Goal: Transaction & Acquisition: Purchase product/service

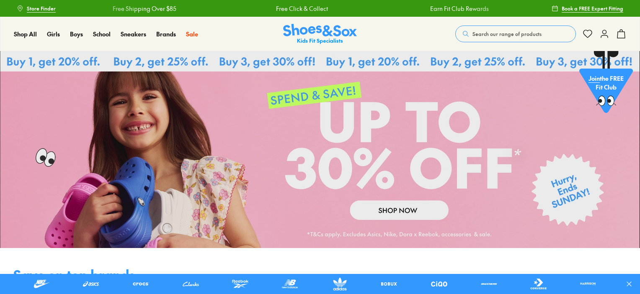
click at [483, 28] on button "Search our range of products" at bounding box center [515, 34] width 121 height 17
click at [483, 35] on form "Clear" at bounding box center [327, 29] width 542 height 17
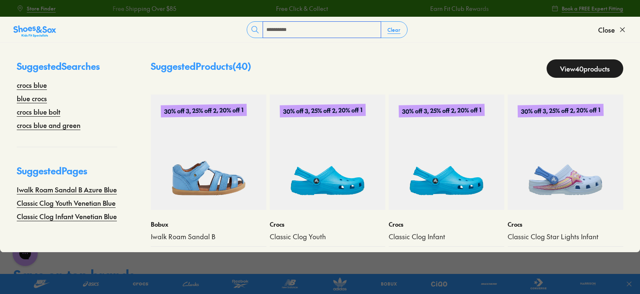
click at [322, 29] on input "**********" at bounding box center [322, 30] width 118 height 16
type input "**********"
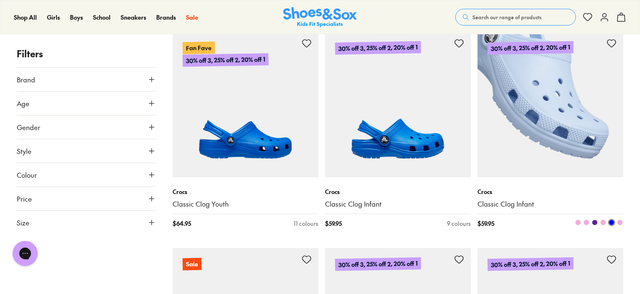
scroll to position [316, 0]
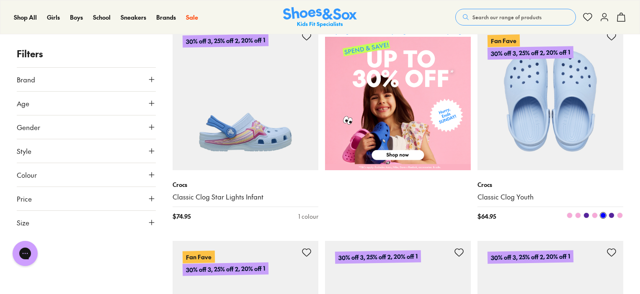
click at [543, 127] on img at bounding box center [550, 98] width 146 height 146
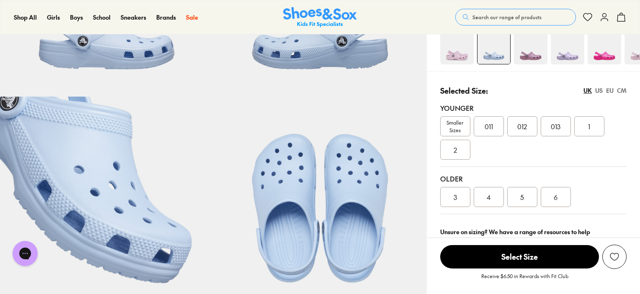
select select "*"
click at [462, 129] on span "Smaller Sizes" at bounding box center [455, 126] width 29 height 15
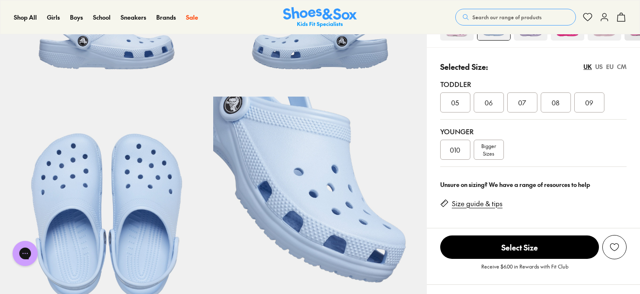
select select "*"
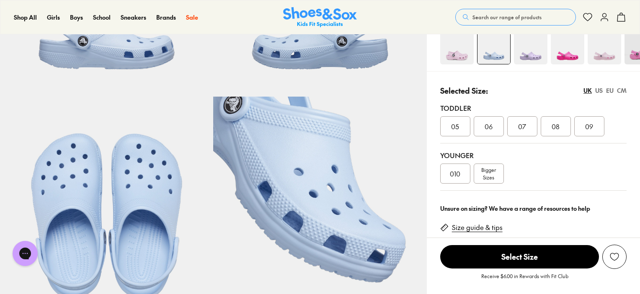
click at [531, 119] on div "07" at bounding box center [522, 126] width 30 height 20
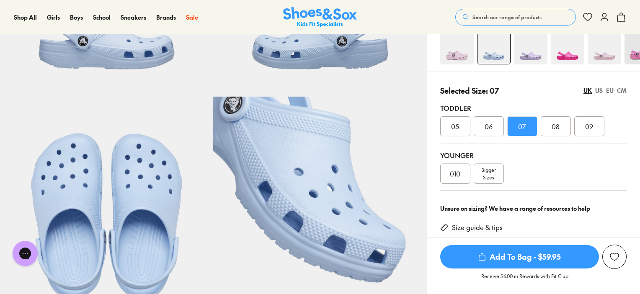
click at [525, 119] on div "07" at bounding box center [522, 126] width 30 height 20
click at [525, 120] on div "07" at bounding box center [522, 126] width 30 height 20
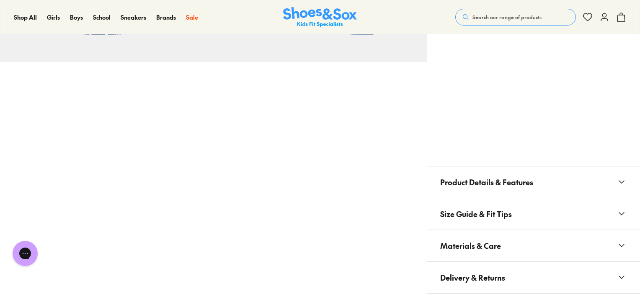
scroll to position [670, 0]
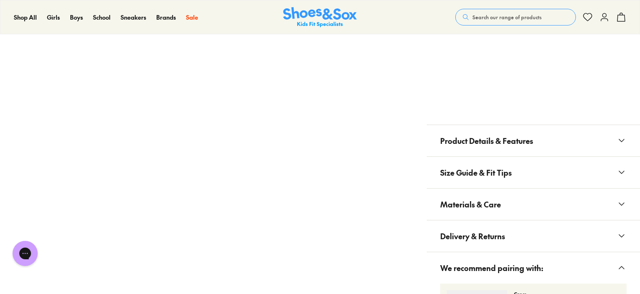
click at [491, 207] on span "Materials & Care" at bounding box center [470, 204] width 61 height 25
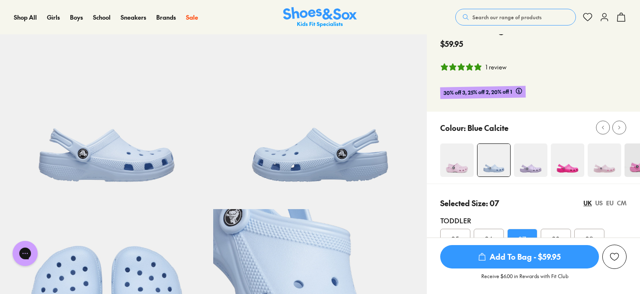
scroll to position [0, 0]
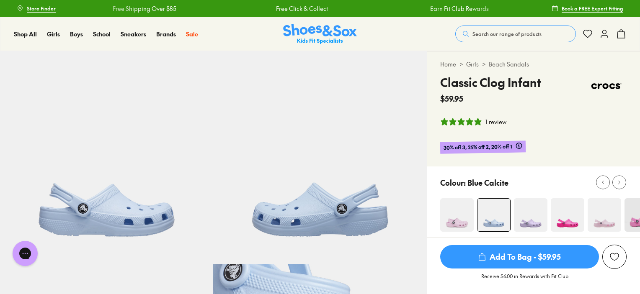
click at [462, 217] on img at bounding box center [457, 216] width 34 height 34
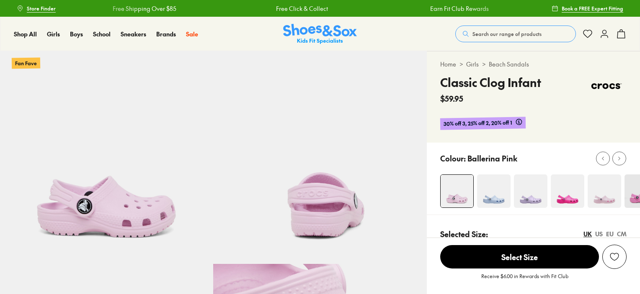
click at [497, 193] on img at bounding box center [494, 192] width 34 height 34
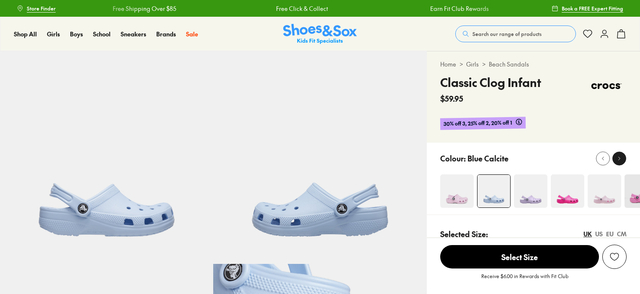
click at [619, 160] on icon at bounding box center [619, 158] width 6 height 6
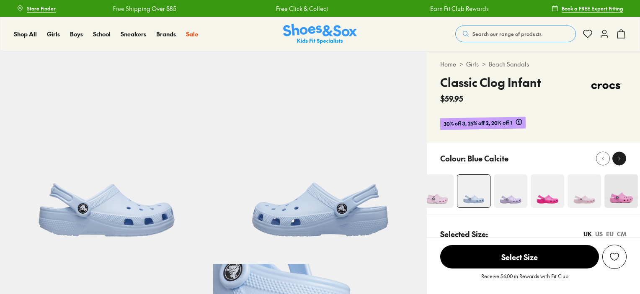
click at [620, 160] on icon at bounding box center [619, 158] width 6 height 6
select select "*"
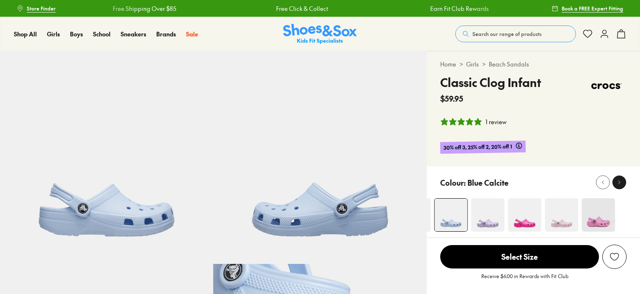
click at [620, 160] on div "Home > Girls > Beach Sandals Classic Clog Infant $59.95 1 review 30% off 3, 25%…" at bounding box center [533, 109] width 213 height 115
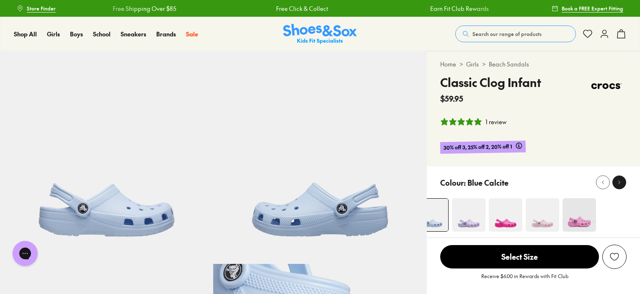
click at [615, 186] on button at bounding box center [619, 183] width 14 height 14
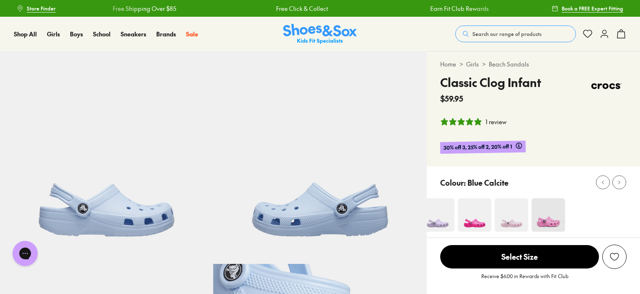
click at [485, 36] on span "Search our range of products" at bounding box center [506, 34] width 69 height 8
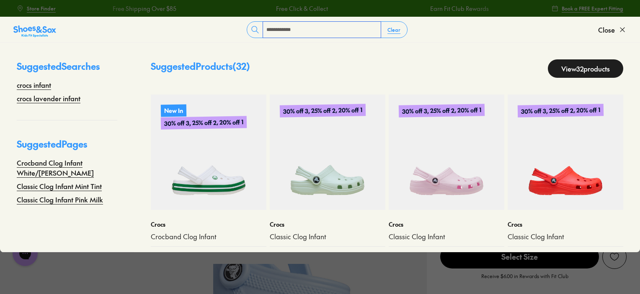
type input "**********"
click at [578, 92] on div "Suggested Products ( 32 ) View 32 products New In 30% off 3, 25% off 2, 20% off…" at bounding box center [387, 148] width 506 height 210
click at [586, 70] on link "View 32 products" at bounding box center [585, 68] width 75 height 18
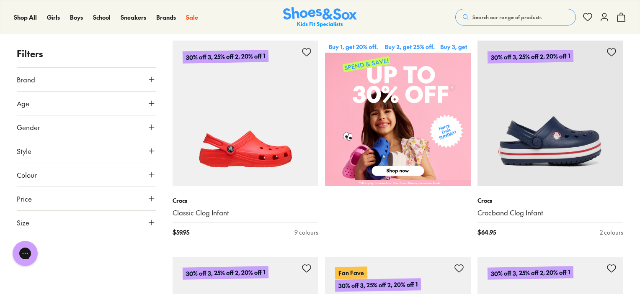
scroll to position [209, 0]
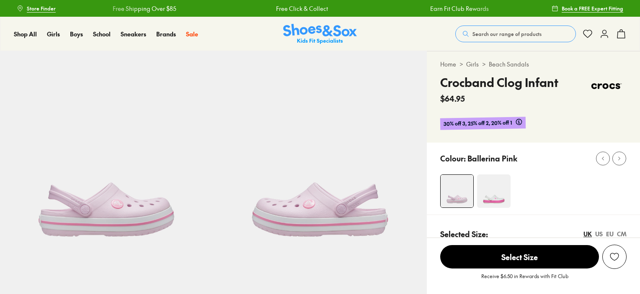
select select "*"
